Goal: Find specific page/section: Find specific page/section

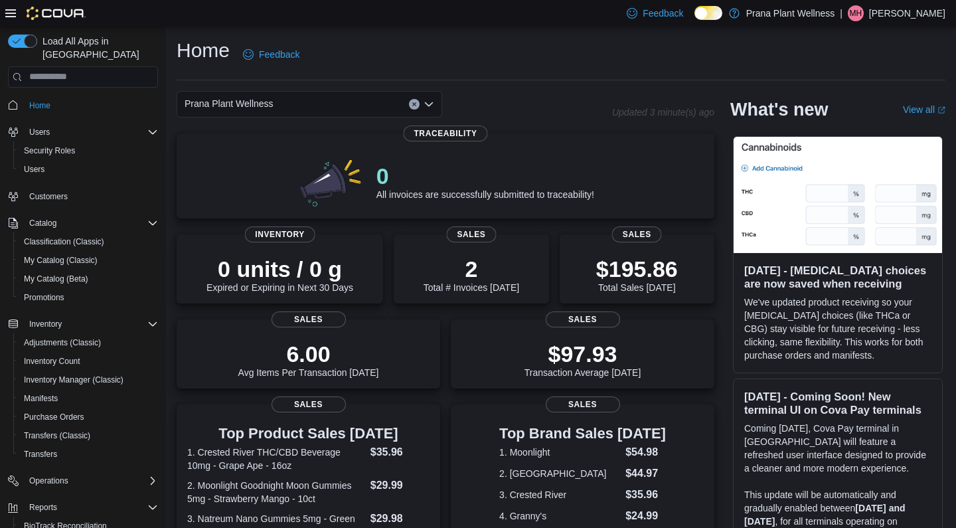
click at [449, 59] on div "Home Feedback" at bounding box center [561, 54] width 768 height 35
click at [283, 106] on div "Prana Plant Wellness" at bounding box center [309, 104] width 265 height 27
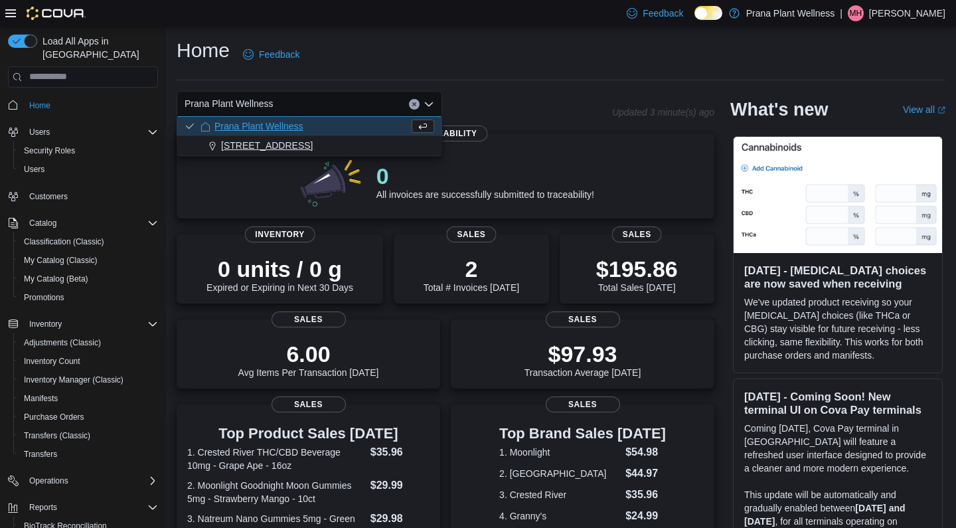
click at [279, 141] on span "[STREET_ADDRESS]" at bounding box center [267, 145] width 92 height 13
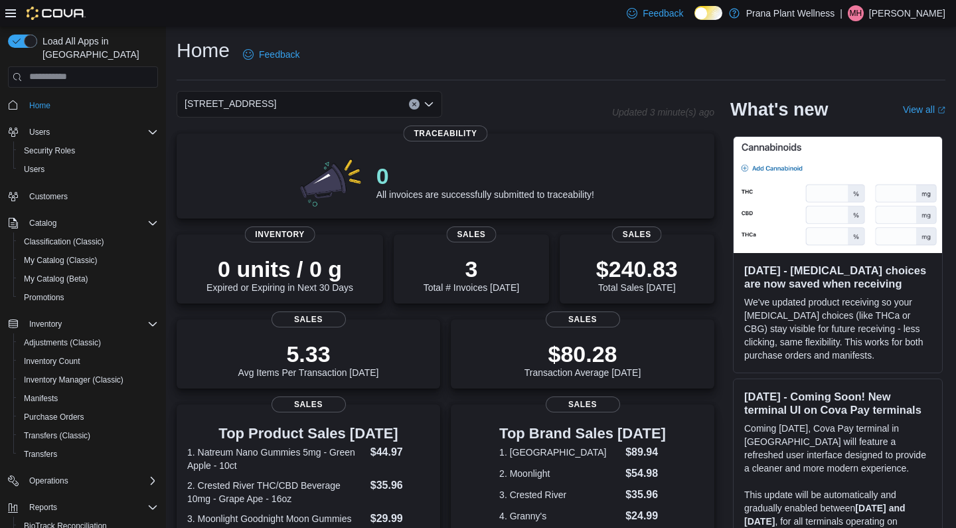
click at [342, 109] on div "[STREET_ADDRESS]" at bounding box center [309, 104] width 265 height 27
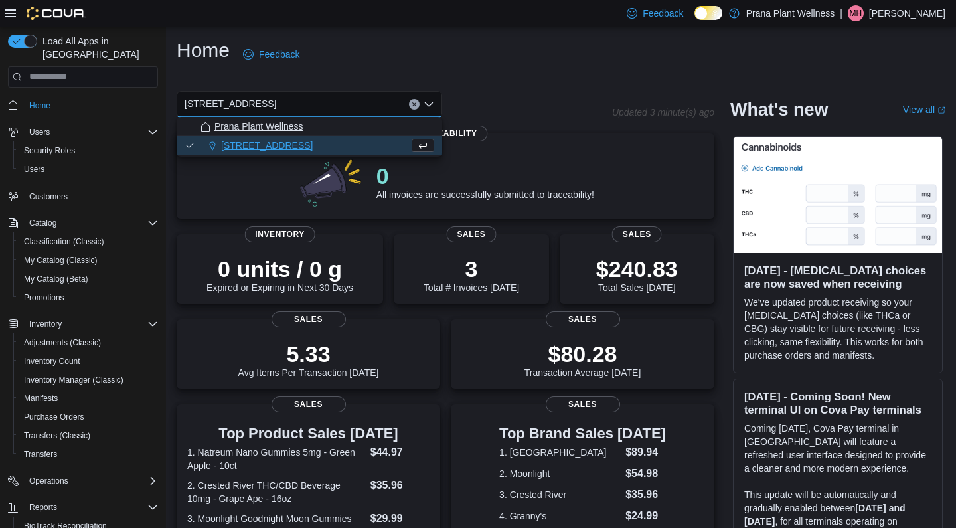
click at [296, 125] on span "Prana Plant Wellness" at bounding box center [258, 125] width 89 height 13
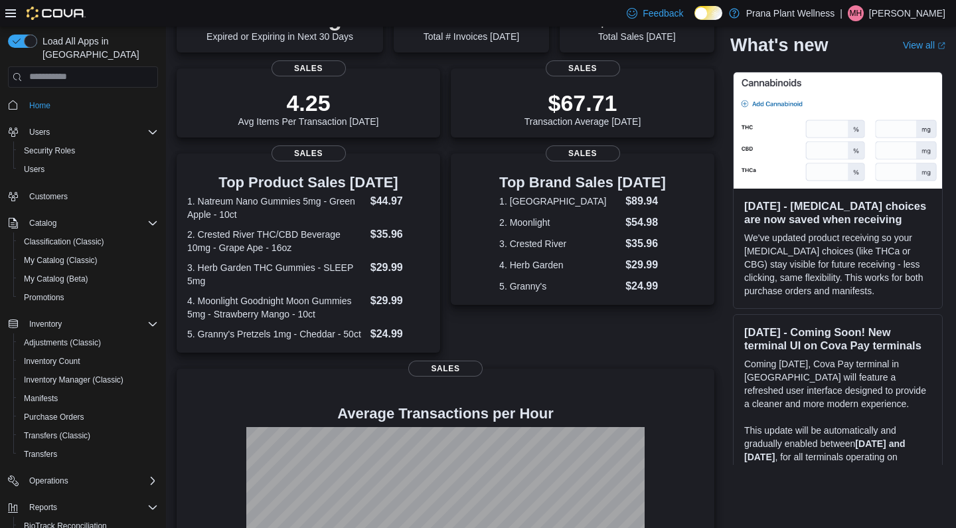
scroll to position [123, 0]
